Goal: Check status: Check status

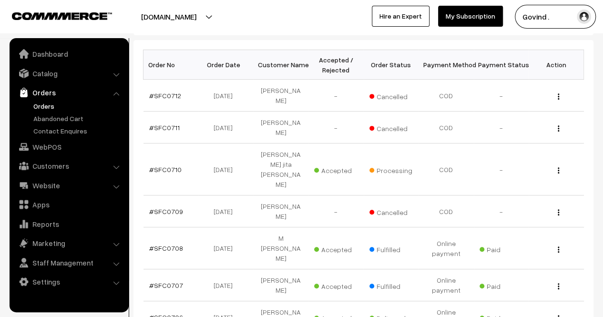
scroll to position [145, 0]
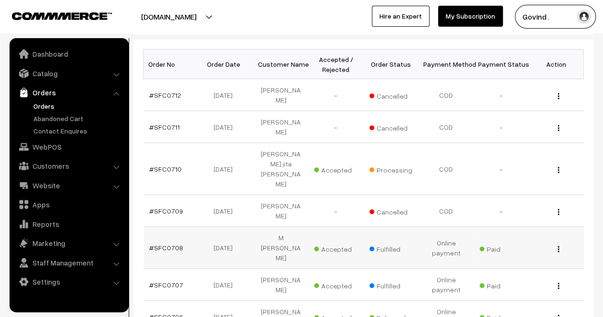
click at [558, 245] on button "button" at bounding box center [559, 249] width 2 height 8
click at [514, 252] on link "View" at bounding box center [516, 262] width 81 height 21
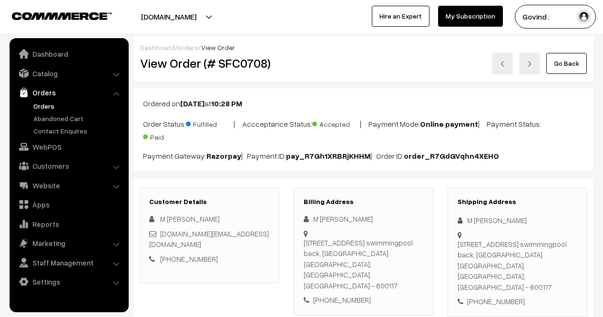
scroll to position [111, 0]
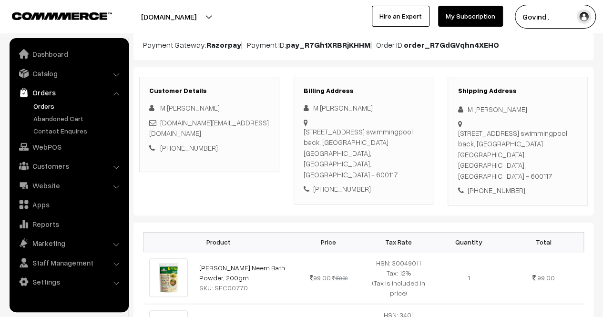
click at [283, 129] on div "Customer Details M Visweswara rao visu.shop@gmail.com +91 9840550144" at bounding box center [209, 141] width 155 height 129
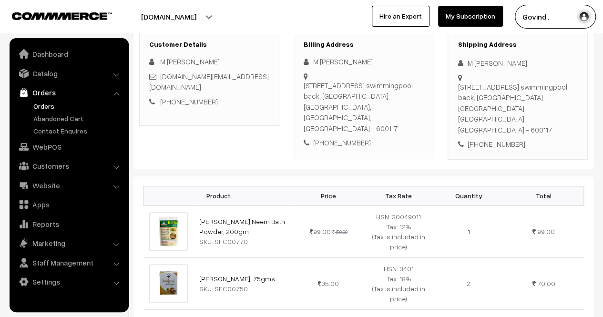
scroll to position [164, 0]
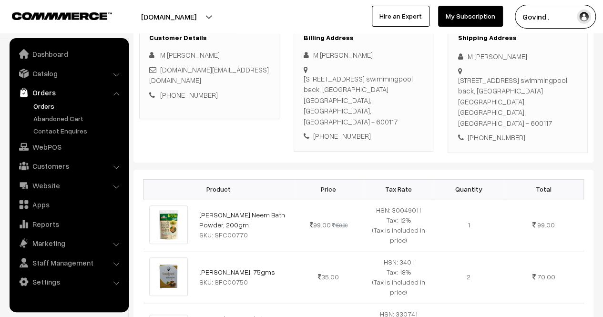
drag, startPoint x: 467, startPoint y: 57, endPoint x: 543, endPoint y: 58, distance: 76.3
click at [543, 58] on div "M [PERSON_NAME]" at bounding box center [518, 56] width 120 height 11
copy div "M Visweswara rao"
drag, startPoint x: 230, startPoint y: 67, endPoint x: 163, endPoint y: 65, distance: 66.8
click at [163, 65] on div "visu.shop@gmail.com" at bounding box center [209, 74] width 120 height 21
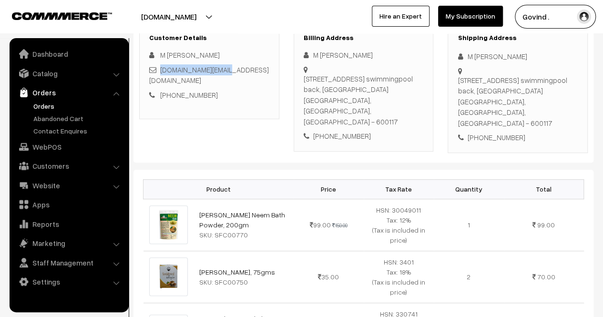
copy link "visu.shop@gmail.com"
click at [498, 132] on div "+91 9840550144" at bounding box center [518, 137] width 120 height 11
copy div "9840550144"
drag, startPoint x: 456, startPoint y: 77, endPoint x: 513, endPoint y: 96, distance: 59.3
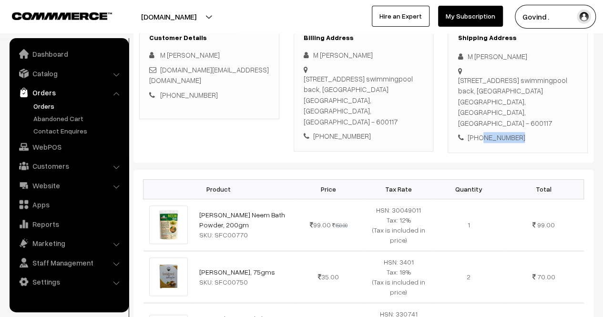
click at [513, 96] on div "Shipping Address M Visweswara rao Plot no 1, 2nd street, swamymalai nagar main …" at bounding box center [518, 88] width 140 height 129
click at [515, 98] on div "Plot no 1, 2nd street, swamymalai nagar main road,, Dr Ambedkar road, Waves swi…" at bounding box center [518, 102] width 120 height 54
drag, startPoint x: 546, startPoint y: 91, endPoint x: 456, endPoint y: 84, distance: 89.9
click at [456, 84] on div "Shipping Address M Visweswara rao Plot no 1, 2nd street, swamymalai nagar main …" at bounding box center [518, 88] width 140 height 129
click at [487, 90] on div "Plot no 1, 2nd street, swamymalai nagar main road,, Dr Ambedkar road, Waves swi…" at bounding box center [518, 102] width 120 height 54
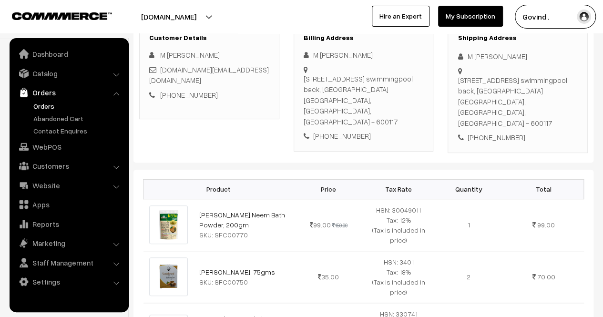
drag, startPoint x: 546, startPoint y: 89, endPoint x: 461, endPoint y: 75, distance: 86.1
click at [461, 75] on div "Plot no 1, 2nd street, swamymalai nagar main road,, Dr Ambedkar road, Waves swi…" at bounding box center [518, 102] width 120 height 54
copy div "Plot no 1, 2nd street, swamymalai nagar main road,, Dr Ambedkar road"
drag, startPoint x: 549, startPoint y: 88, endPoint x: 482, endPoint y: 113, distance: 71.7
click at [482, 113] on div "Plot no 1, 2nd street, swamymalai nagar main road,, Dr Ambedkar road, Waves swi…" at bounding box center [518, 102] width 120 height 54
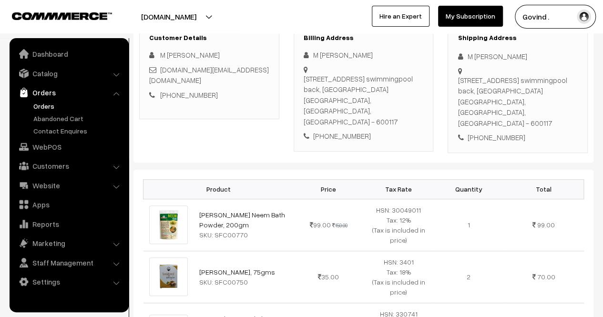
copy div "Waves swimmingpool back, Zamin Pallavaram Chennai"
click at [548, 113] on div "Plot no 1, 2nd street, swamymalai nagar main road,, Dr Ambedkar road, Waves swi…" at bounding box center [518, 102] width 120 height 54
copy div "600117"
click at [488, 132] on div "+91 9840550144" at bounding box center [518, 137] width 120 height 11
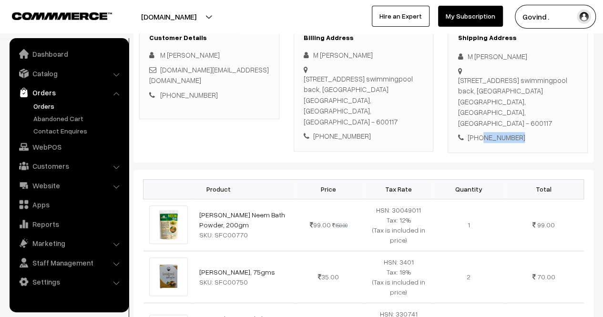
click at [488, 132] on div "+91 9840550144" at bounding box center [518, 137] width 120 height 11
copy div "9840550144"
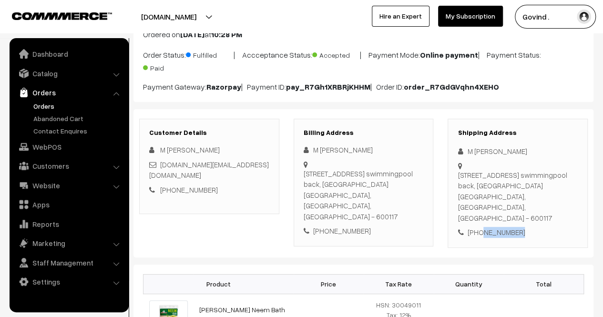
scroll to position [0, 0]
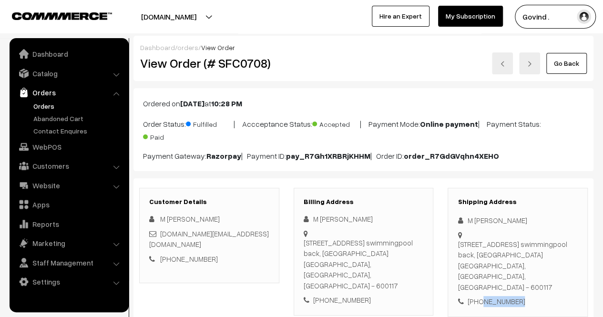
click at [561, 63] on link "Go Back" at bounding box center [567, 63] width 41 height 21
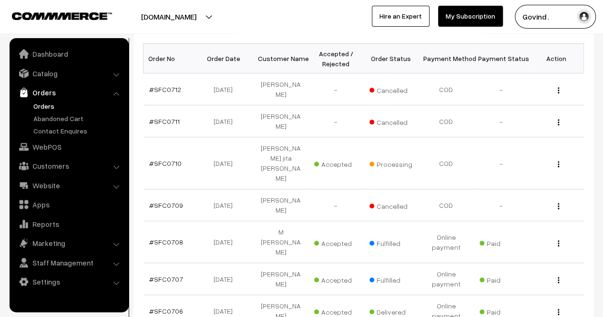
scroll to position [152, 0]
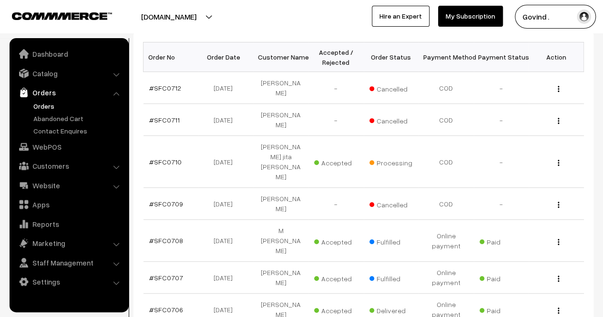
click at [603, 163] on html "Thank you for showing interest. Our team will call you shortly. Close [DOMAIN_N…" at bounding box center [301, 6] width 603 height 317
click at [558, 159] on button "button" at bounding box center [559, 163] width 2 height 8
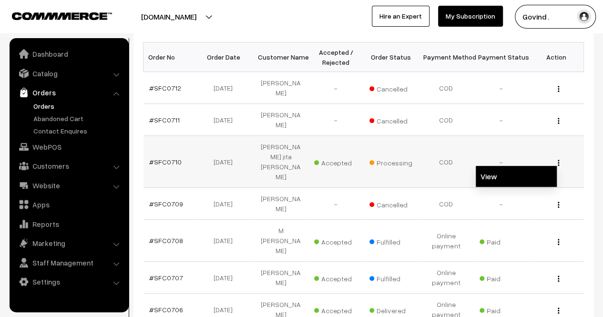
click at [514, 166] on link "View" at bounding box center [516, 176] width 81 height 21
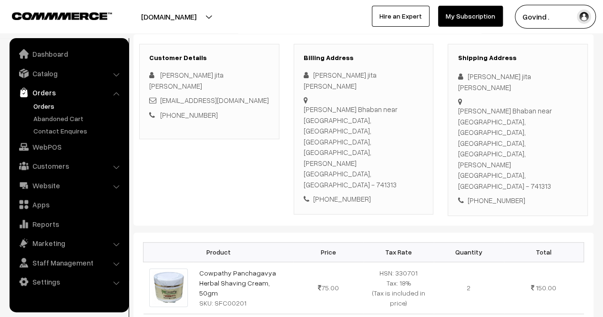
scroll to position [108, 0]
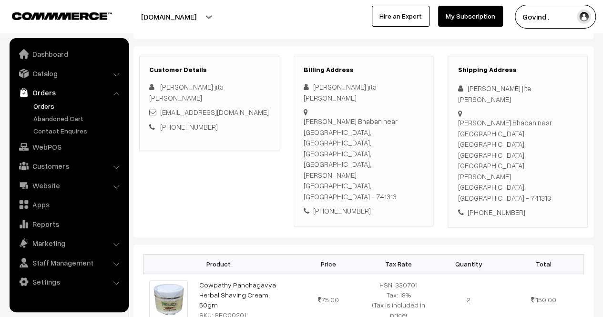
click at [603, 95] on html "Thank you for showing interest. Our team will call you shortly. Close [DOMAIN_N…" at bounding box center [301, 50] width 603 height 317
drag, startPoint x: 468, startPoint y: 88, endPoint x: 529, endPoint y: 88, distance: 61.5
click at [529, 88] on div "Ajita jita Krishna Das" at bounding box center [518, 93] width 120 height 21
copy div "Ajita jita Krishna Das"
drag, startPoint x: 474, startPoint y: 131, endPoint x: 459, endPoint y: 112, distance: 24.4
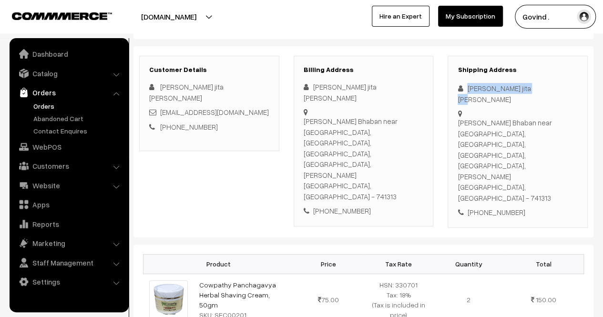
click at [459, 117] on div "Tilak Bhaban near Seven Grain Bekari, Gournagar, Sri Mayapur, Nabadwip, Nadia S…" at bounding box center [518, 160] width 120 height 86
copy div "Tilak Bhaban near Seven Grain Bekari, Gournagar, Sri Mayapur, Nabadwip, Nadia"
drag, startPoint x: 457, startPoint y: 143, endPoint x: 475, endPoint y: 147, distance: 18.7
click at [475, 147] on div "Shipping Address Ajita jita Krishna Das Tilak Bhaban near Seven Grain Bekari, G…" at bounding box center [518, 142] width 140 height 172
click at [475, 147] on div "Tilak Bhaban near Seven Grain Bekari, Gournagar, Sri Mayapur, Nabadwip, Nadia S…" at bounding box center [518, 160] width 120 height 86
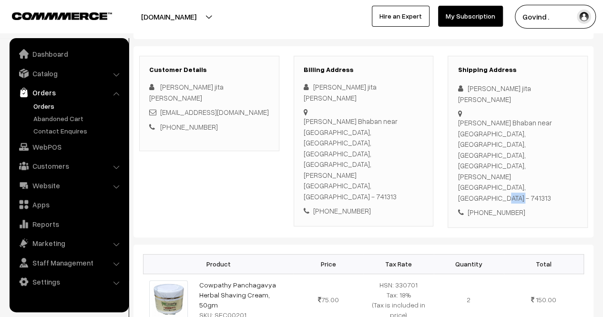
drag, startPoint x: 458, startPoint y: 142, endPoint x: 491, endPoint y: 142, distance: 33.4
click at [491, 142] on div "Tilak Bhaban near Seven Grain Bekari, Gournagar, Sri Mayapur, Nabadwip, Nadia S…" at bounding box center [518, 160] width 120 height 86
copy div "Sri Mayapur"
click at [561, 144] on div "Tilak Bhaban near Seven Grain Bekari, Gournagar, Sri Mayapur, Nabadwip, Nadia S…" at bounding box center [518, 160] width 120 height 86
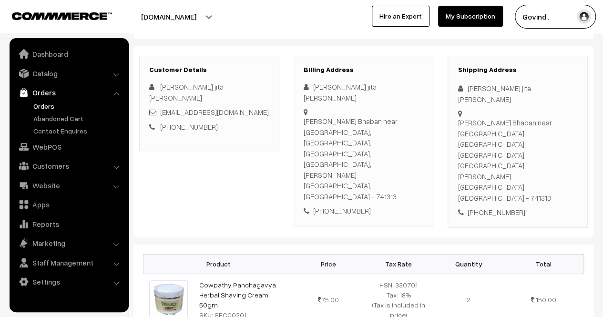
copy div "741313"
click at [493, 207] on div "+91 6295114651" at bounding box center [518, 212] width 120 height 11
copy div "6295114651"
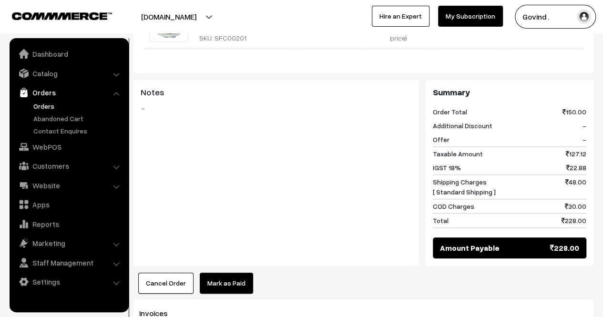
scroll to position [389, 0]
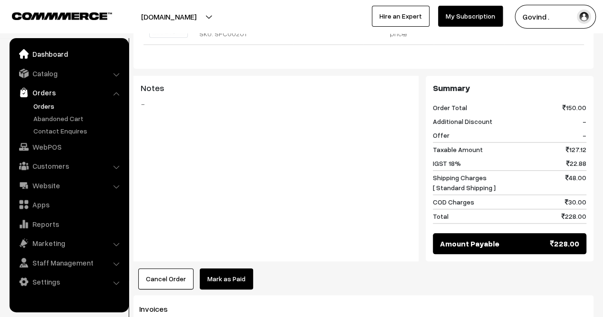
click at [52, 57] on link "Dashboard" at bounding box center [69, 53] width 114 height 17
